Goal: Task Accomplishment & Management: Manage account settings

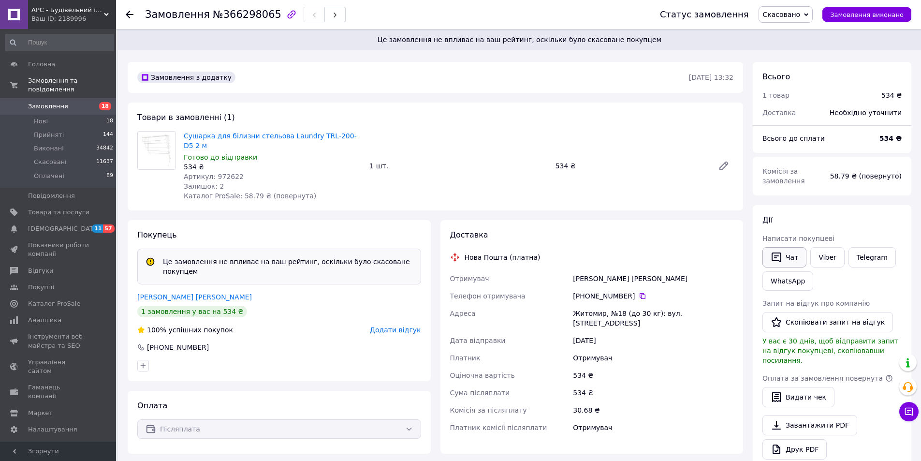
click at [785, 256] on button "Чат" at bounding box center [784, 257] width 44 height 20
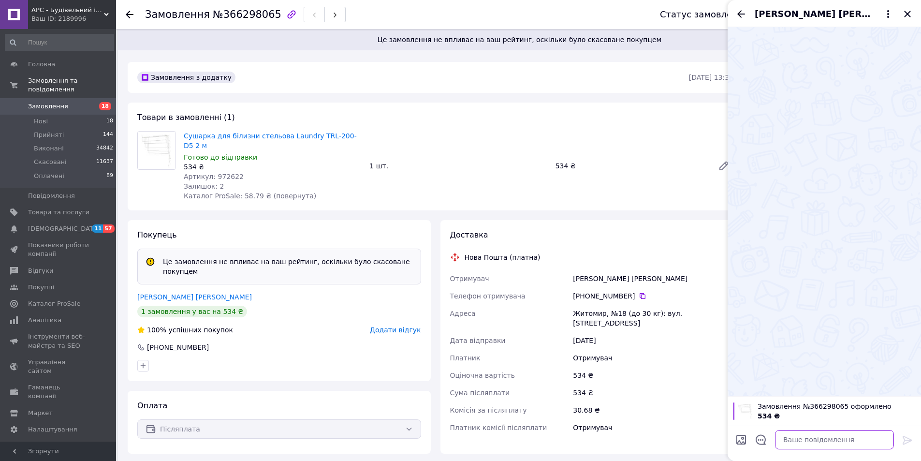
click at [804, 441] on textarea at bounding box center [834, 439] width 119 height 19
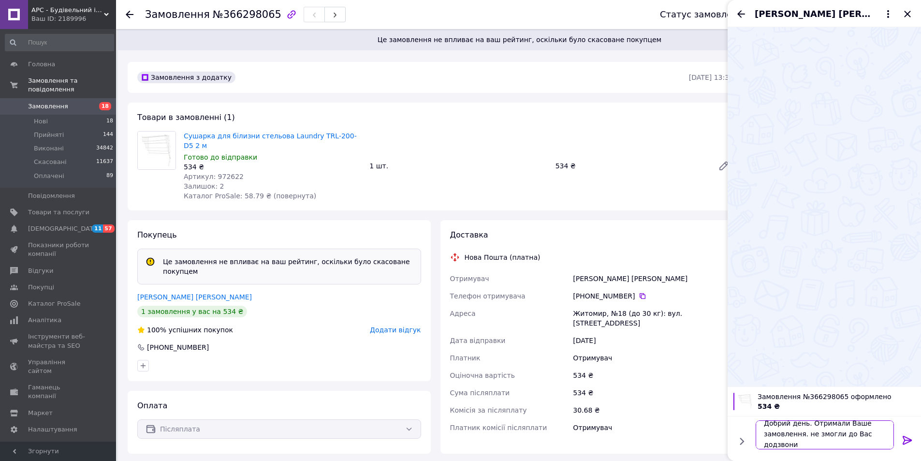
scroll to position [1, 0]
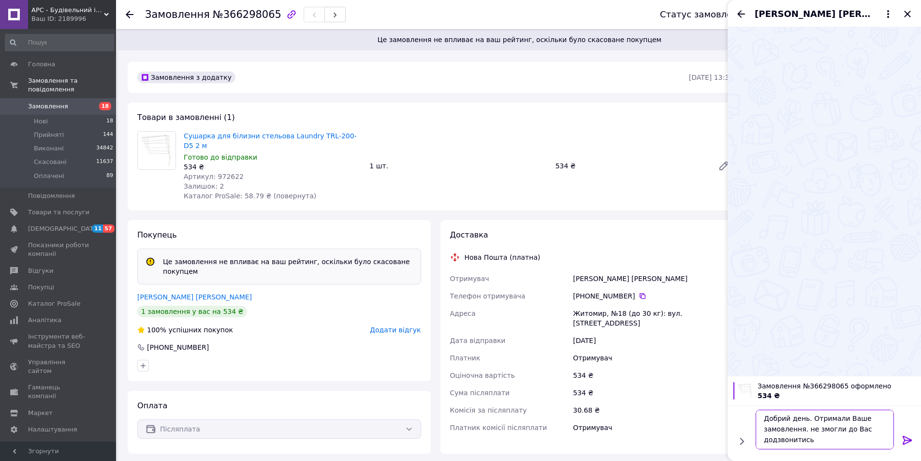
drag, startPoint x: 804, startPoint y: 431, endPoint x: 809, endPoint y: 430, distance: 5.0
click at [809, 430] on textarea "Добрий день. Отримали Ваше замовлення. не змогли до Вас додзвонитись" at bounding box center [825, 430] width 138 height 40
click at [828, 443] on textarea "Добрий день. Отримали Ваше замовлення. Не змогли до Вас додзвонитись" at bounding box center [825, 430] width 138 height 40
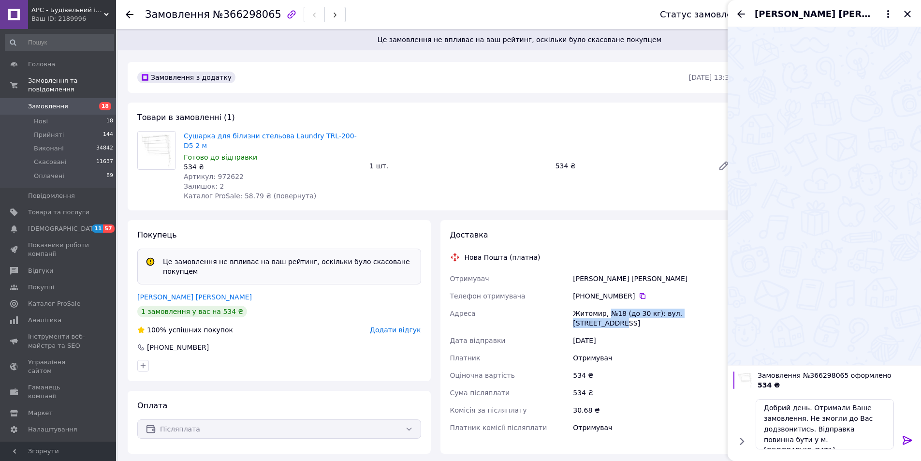
drag, startPoint x: 605, startPoint y: 304, endPoint x: 716, endPoint y: 306, distance: 110.7
click at [716, 306] on div "Житомир, №18 (до 30 кг): вул. Шевченка, 18а" at bounding box center [653, 318] width 164 height 27
copy div "№18 (до 30 кг): вул. Шевченка, 18а"
click at [834, 442] on textarea "Добрий день. Отримали Ваше замовлення. Не змогли до Вас додзвонитись. Відправка…" at bounding box center [825, 424] width 138 height 50
paste textarea "№18 (до 30 кг): вул. Шевченка, 18а"
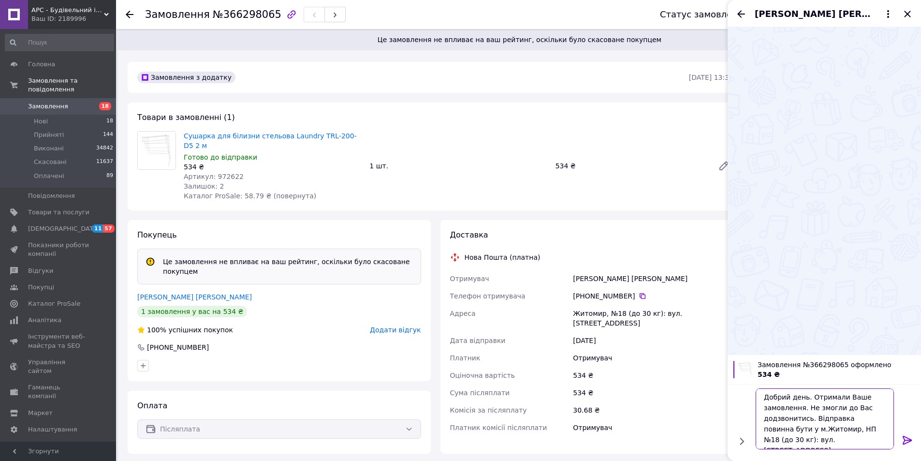
type textarea "Добрий день. Отримали Ваше замовлення. Не змогли до Вас додзвонитись. Відправка…"
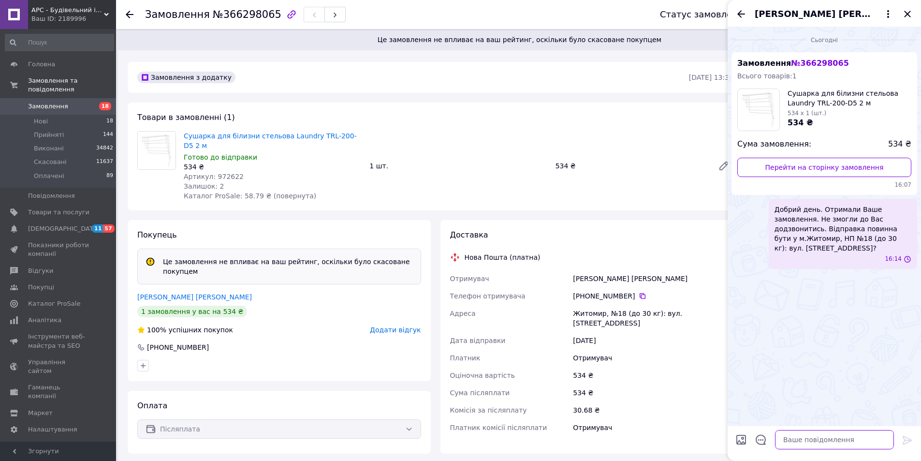
scroll to position [0, 0]
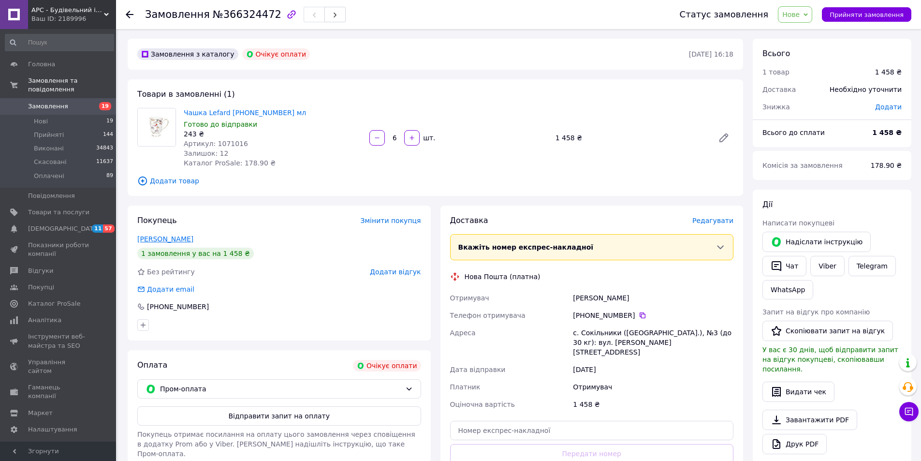
click at [168, 239] on link "Преснер Марія" at bounding box center [165, 239] width 56 height 8
click at [220, 373] on div "Оплата Очікує оплати Пром-оплата Відправити запит на оплату Покупець отримає по…" at bounding box center [279, 433] width 303 height 166
click at [221, 383] on span "Пром-оплата" at bounding box center [280, 388] width 241 height 11
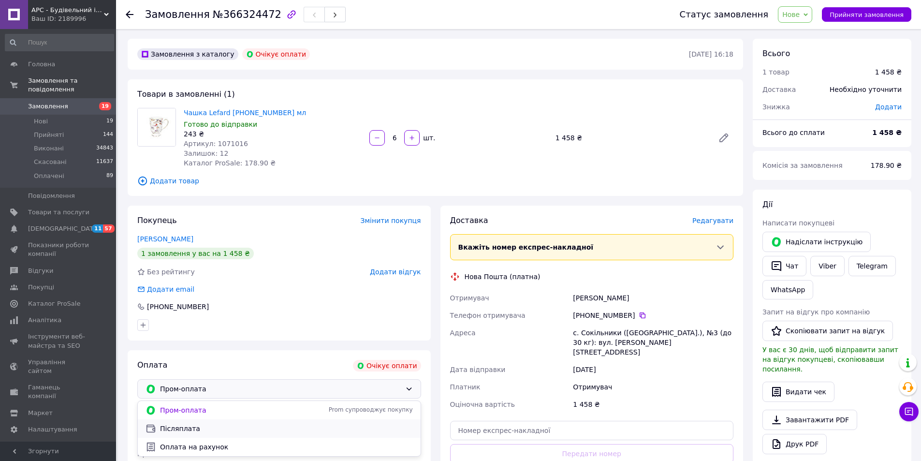
click at [210, 433] on span "Післяплата" at bounding box center [286, 429] width 253 height 10
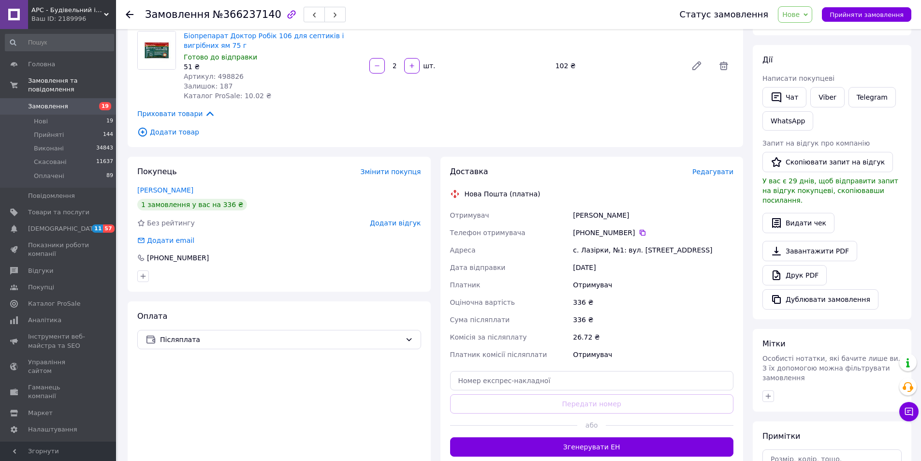
scroll to position [145, 0]
click at [201, 324] on div "Оплата Післяплата" at bounding box center [279, 383] width 303 height 165
click at [201, 334] on span "Післяплата" at bounding box center [280, 339] width 241 height 11
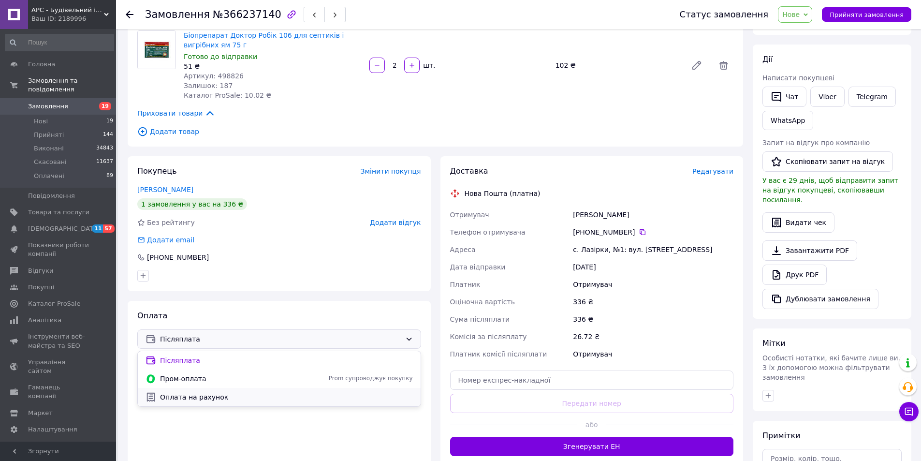
click at [200, 395] on span "Оплата на рахунок" at bounding box center [286, 397] width 253 height 10
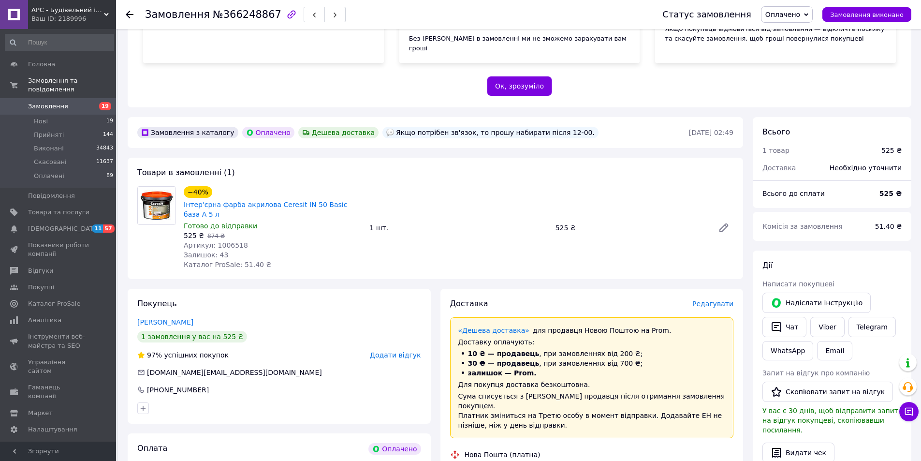
scroll to position [193, 0]
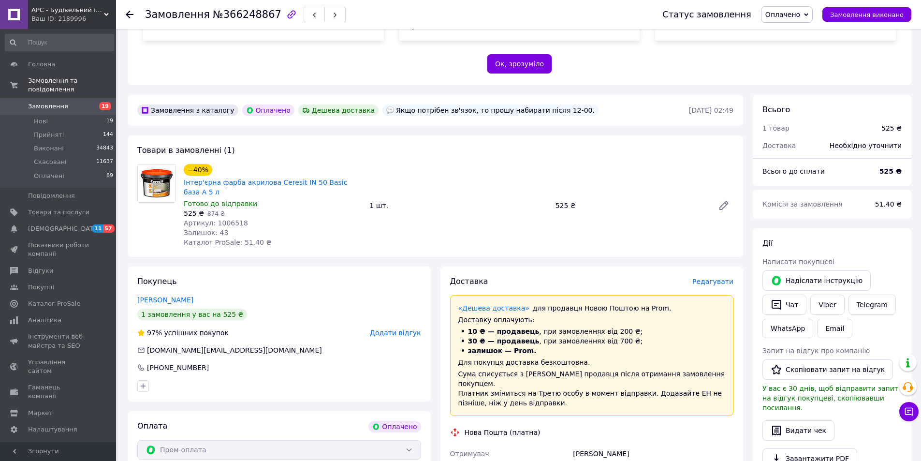
click at [714, 278] on span "Редагувати" at bounding box center [712, 282] width 41 height 8
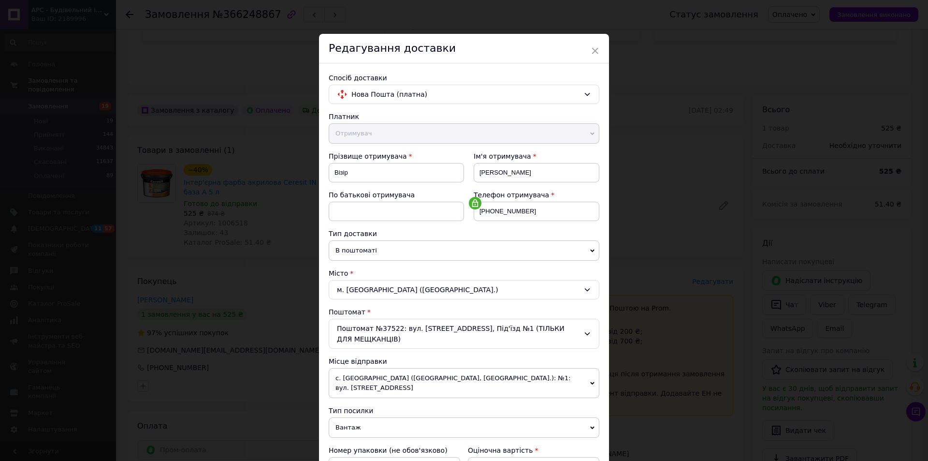
click at [380, 249] on span "В поштоматі" at bounding box center [464, 250] width 271 height 20
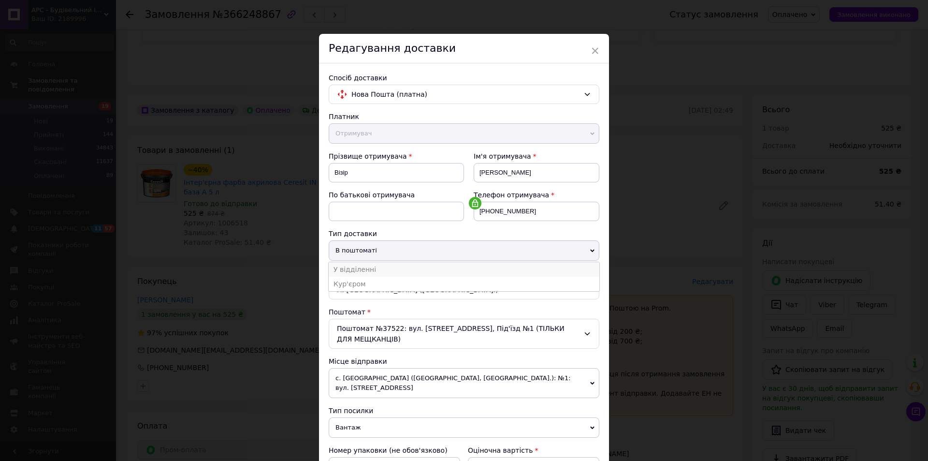
click at [381, 264] on li "У відділенні" at bounding box center [464, 269] width 271 height 15
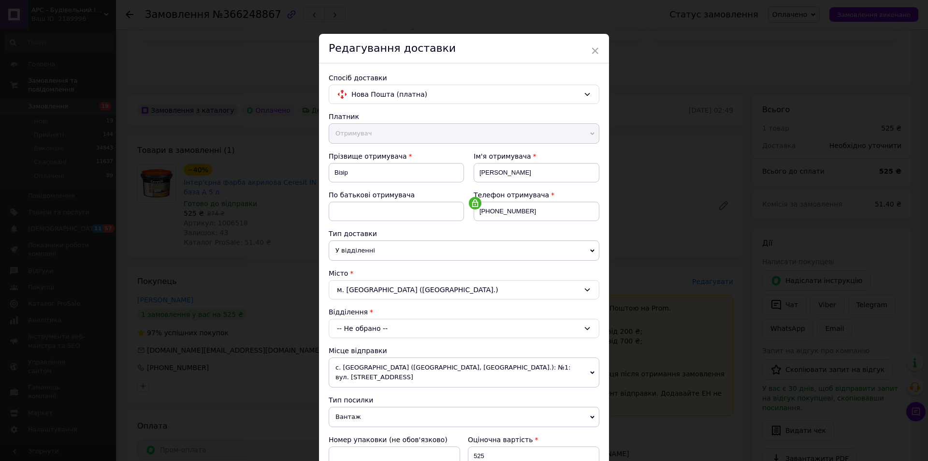
click at [395, 322] on div "-- Не обрано --" at bounding box center [464, 328] width 271 height 19
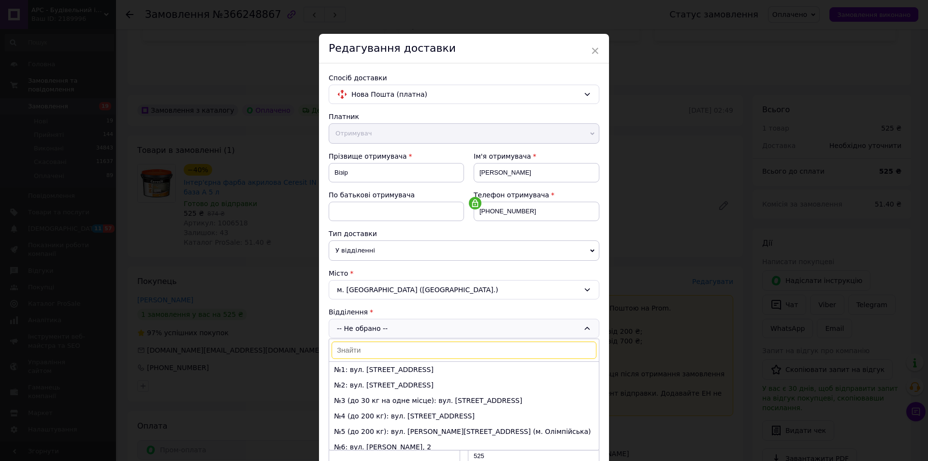
click at [338, 351] on input at bounding box center [464, 349] width 265 height 17
click at [586, 51] on div "Редагування доставки" at bounding box center [464, 48] width 290 height 29
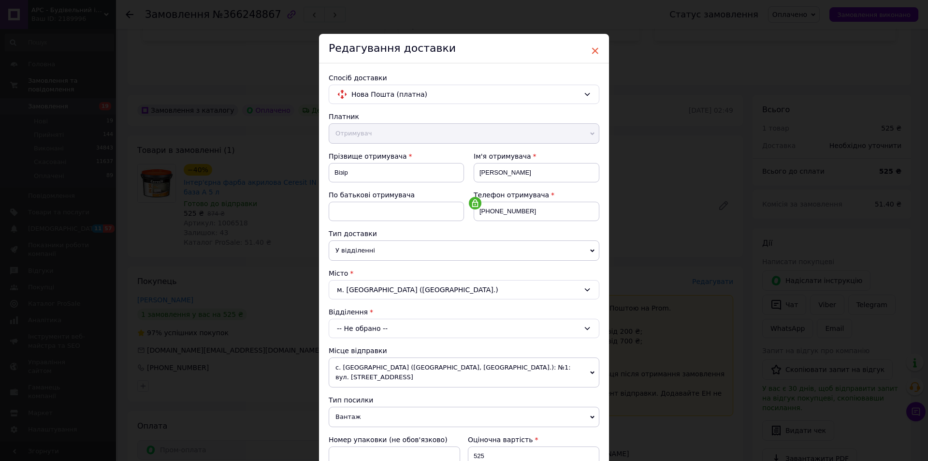
click at [597, 51] on span "×" at bounding box center [595, 51] width 9 height 16
